Goal: Information Seeking & Learning: Learn about a topic

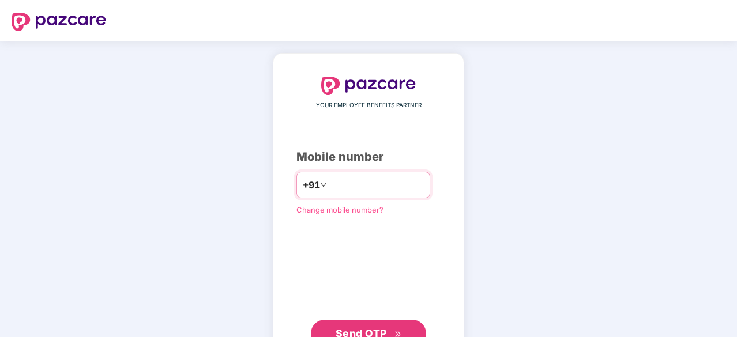
type input "*"
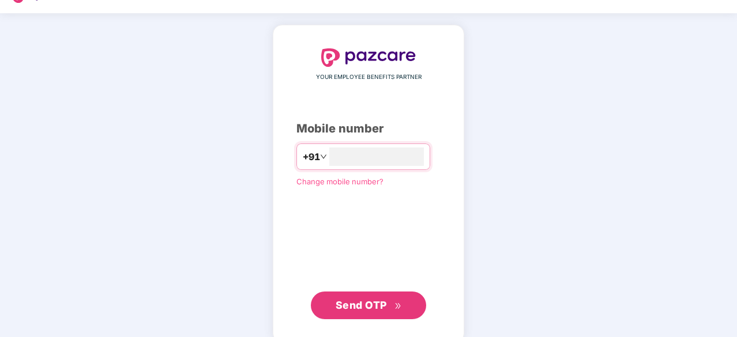
scroll to position [31, 0]
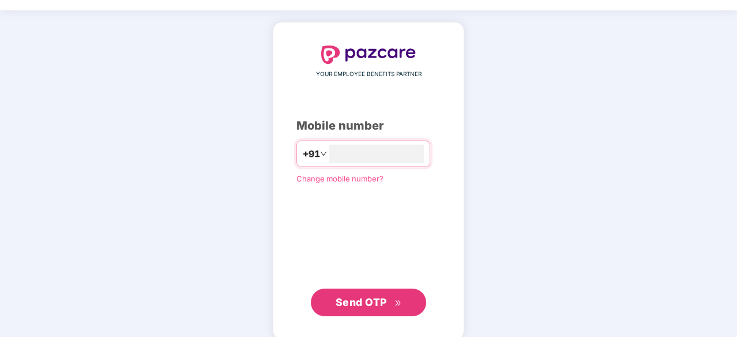
type input "**********"
click at [380, 312] on button "Send OTP" at bounding box center [368, 303] width 115 height 28
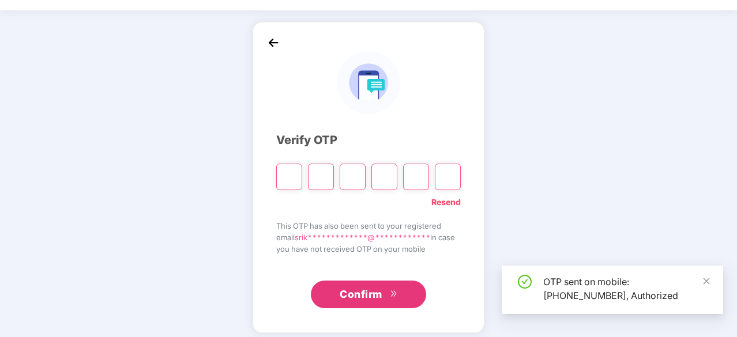
click at [291, 177] on input "Please enter verification code. Digit 1" at bounding box center [289, 177] width 26 height 27
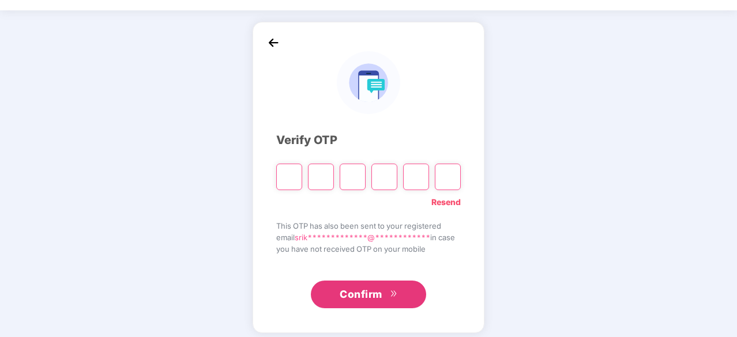
type input "*"
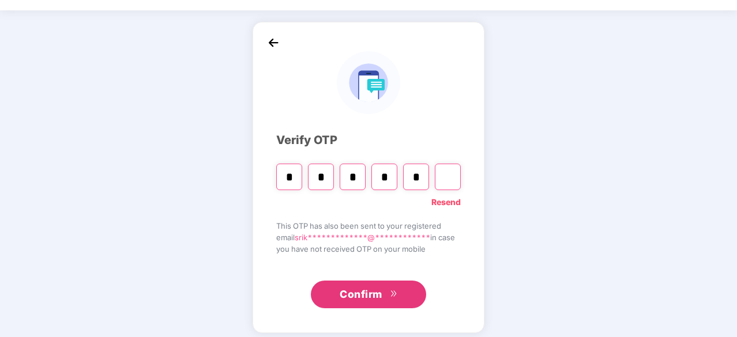
type input "*"
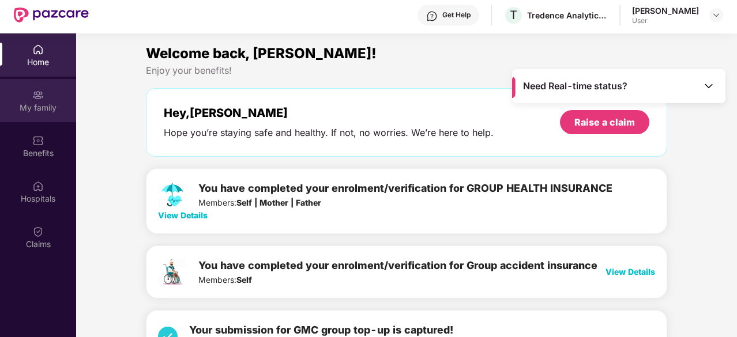
click at [55, 102] on div "My family" at bounding box center [38, 108] width 76 height 12
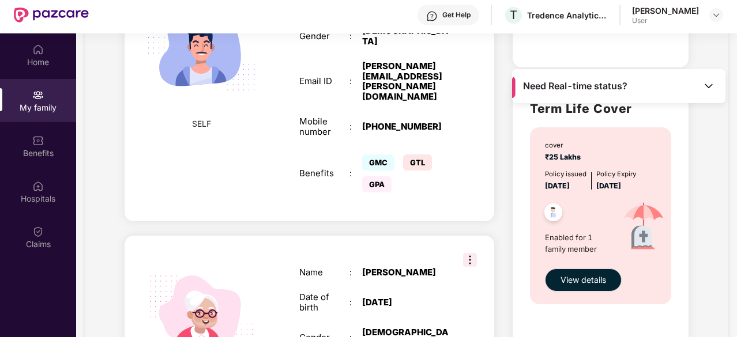
scroll to position [310, 0]
click at [579, 276] on span "View details" at bounding box center [584, 280] width 46 height 13
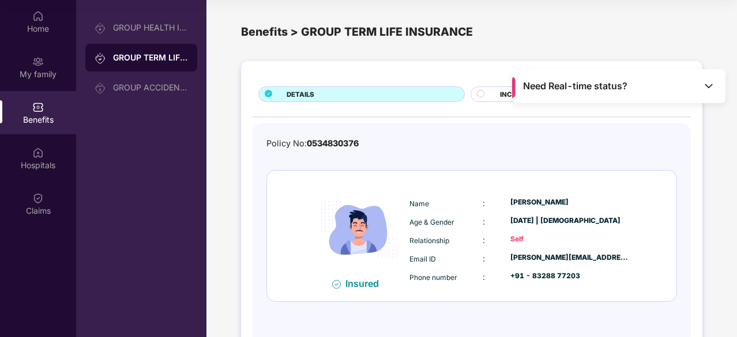
click at [495, 99] on div "INCLUSIONS" at bounding box center [589, 95] width 190 height 12
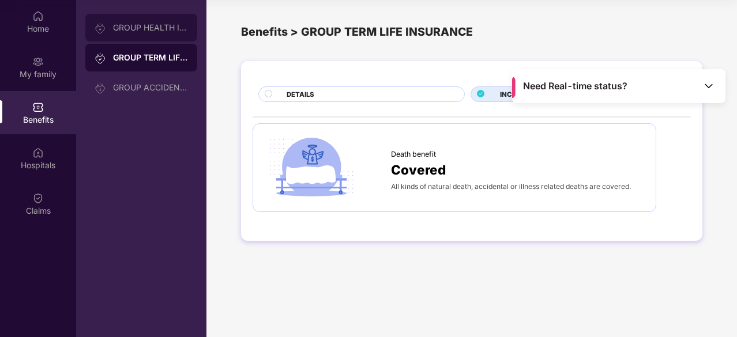
click at [177, 32] on div "GROUP HEALTH INSURANCE" at bounding box center [150, 27] width 75 height 9
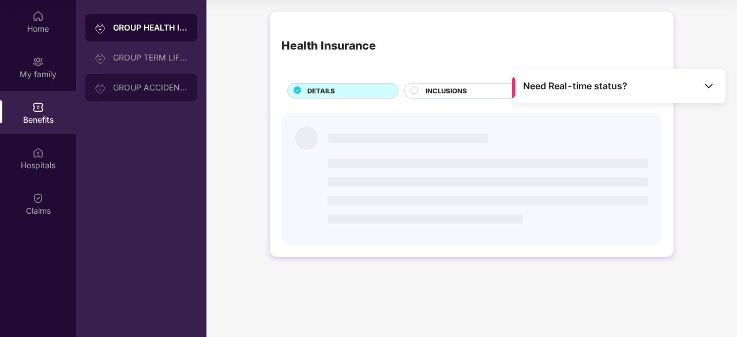
click at [179, 74] on div "GROUP ACCIDENTAL INSURANCE" at bounding box center [141, 88] width 112 height 28
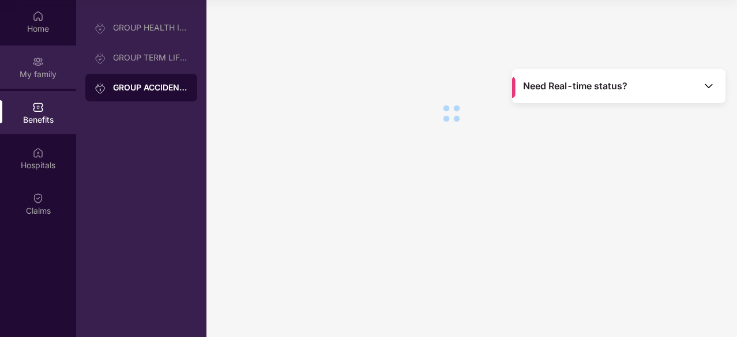
click at [24, 73] on div "My family" at bounding box center [38, 75] width 76 height 12
